Goal: Information Seeking & Learning: Learn about a topic

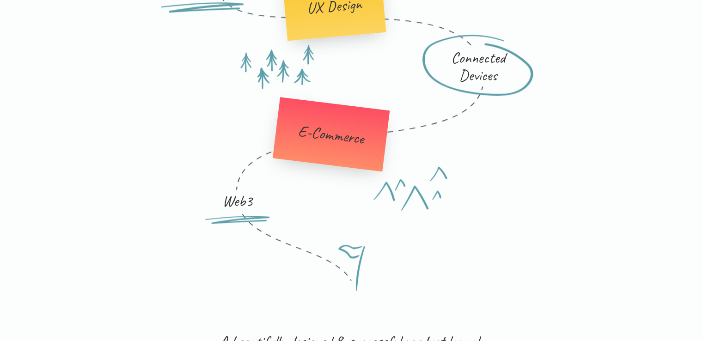
scroll to position [1295, 0]
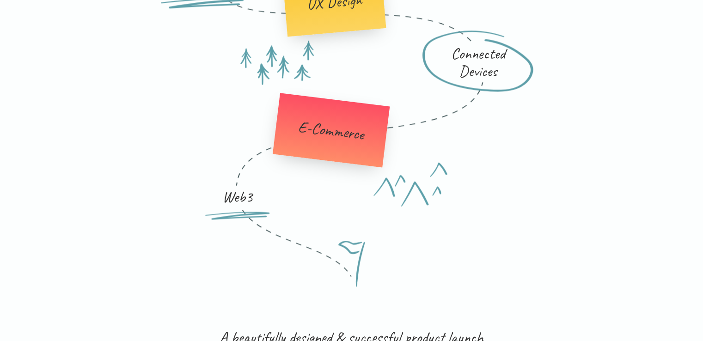
drag, startPoint x: 314, startPoint y: 186, endPoint x: 350, endPoint y: 274, distance: 94.8
click at [335, 272] on icon at bounding box center [351, 91] width 266 height 372
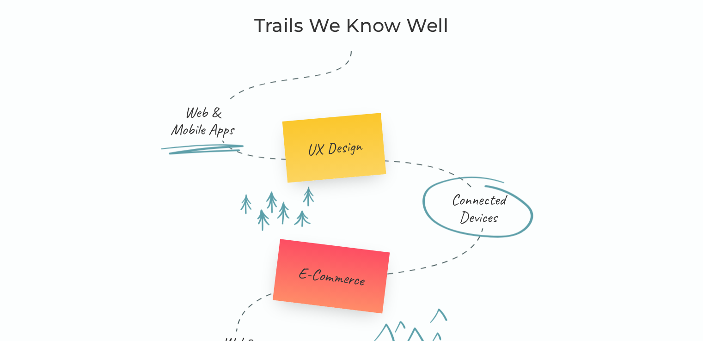
scroll to position [1110, 0]
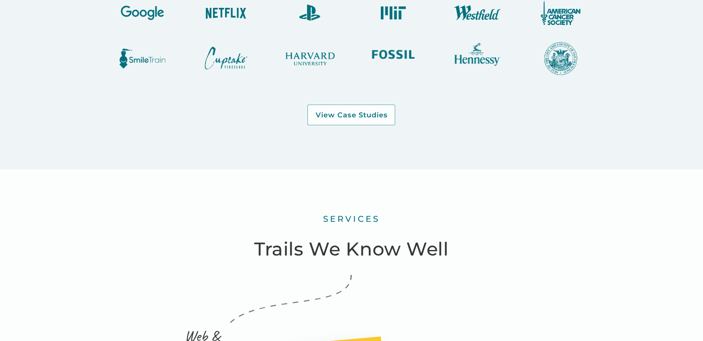
scroll to position [694, 0]
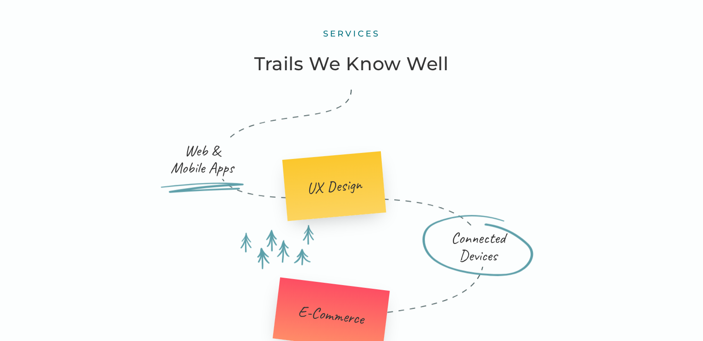
scroll to position [1064, 0]
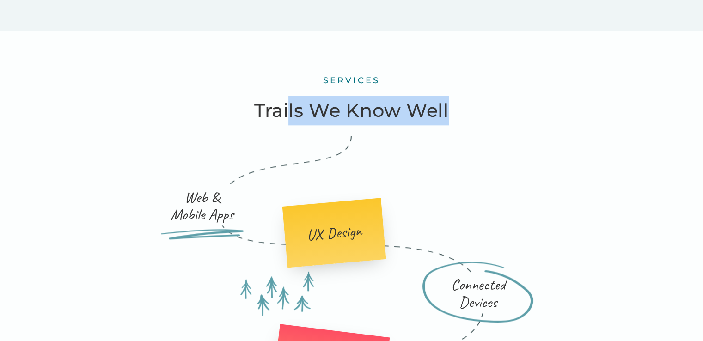
drag, startPoint x: 287, startPoint y: 102, endPoint x: 387, endPoint y: 163, distance: 117.1
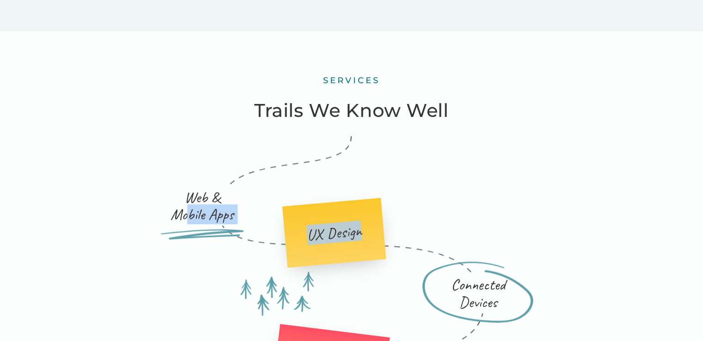
drag, startPoint x: 191, startPoint y: 227, endPoint x: 377, endPoint y: 248, distance: 186.7
click at [376, 248] on div "Web & Mobile Apps UX Design Connected Devices E-Commerce Web3" at bounding box center [351, 301] width 444 height 330
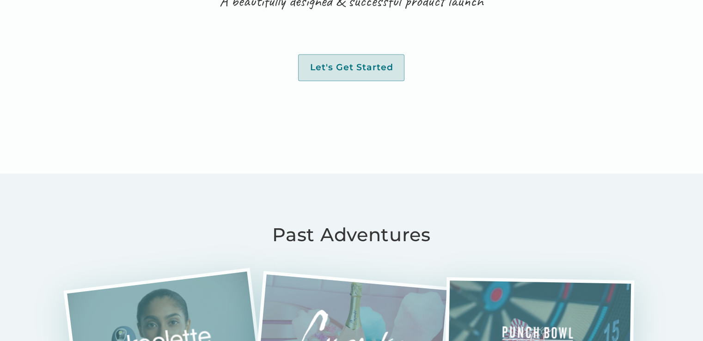
scroll to position [1760, 0]
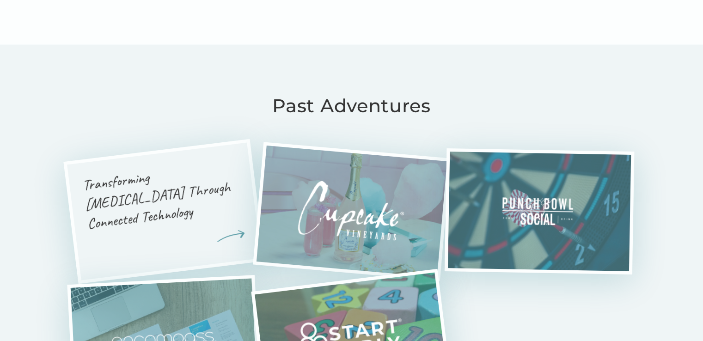
click at [165, 183] on h3 "Transforming [MEDICAL_DATA] Through Connected Technology" at bounding box center [161, 196] width 161 height 77
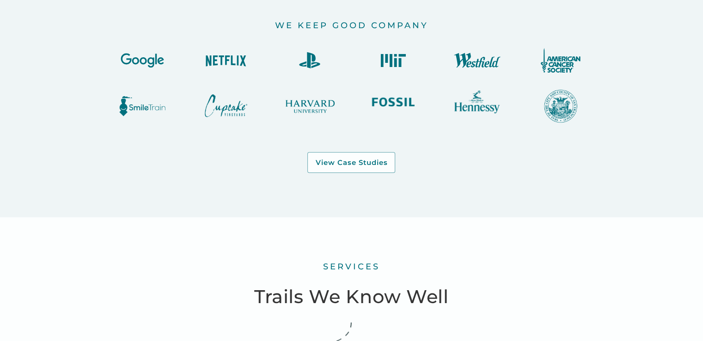
scroll to position [879, 0]
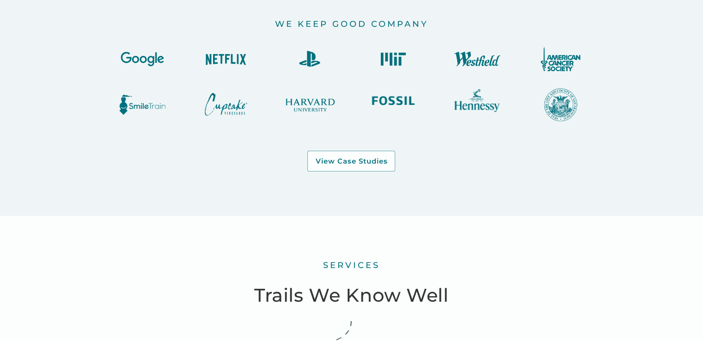
click at [403, 99] on img at bounding box center [393, 100] width 55 height 25
click at [385, 99] on img at bounding box center [393, 100] width 55 height 25
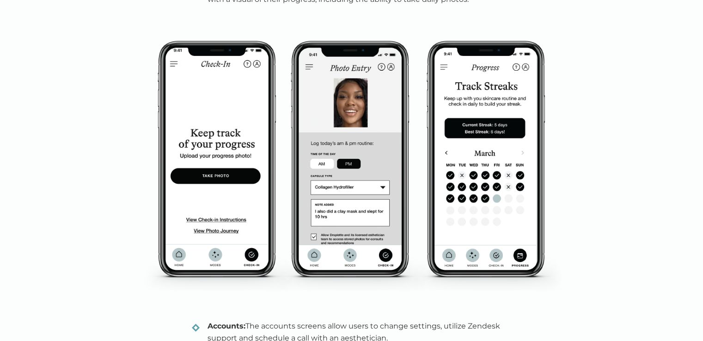
scroll to position [2359, 0]
